Goal: Task Accomplishment & Management: Use online tool/utility

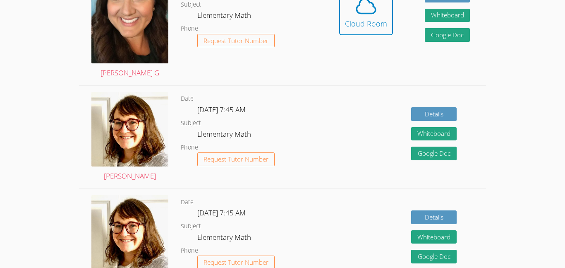
scroll to position [252, 0]
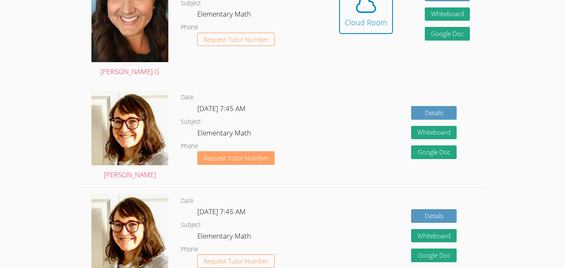
click at [247, 156] on span "Request Tutor Number" at bounding box center [236, 158] width 65 height 6
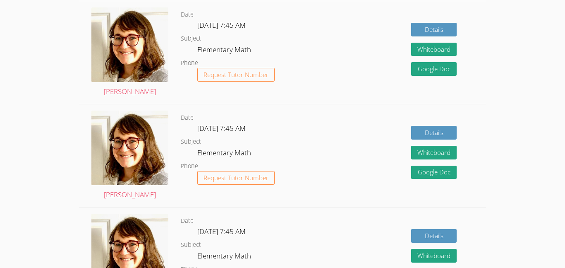
scroll to position [307, 0]
